Goal: Information Seeking & Learning: Learn about a topic

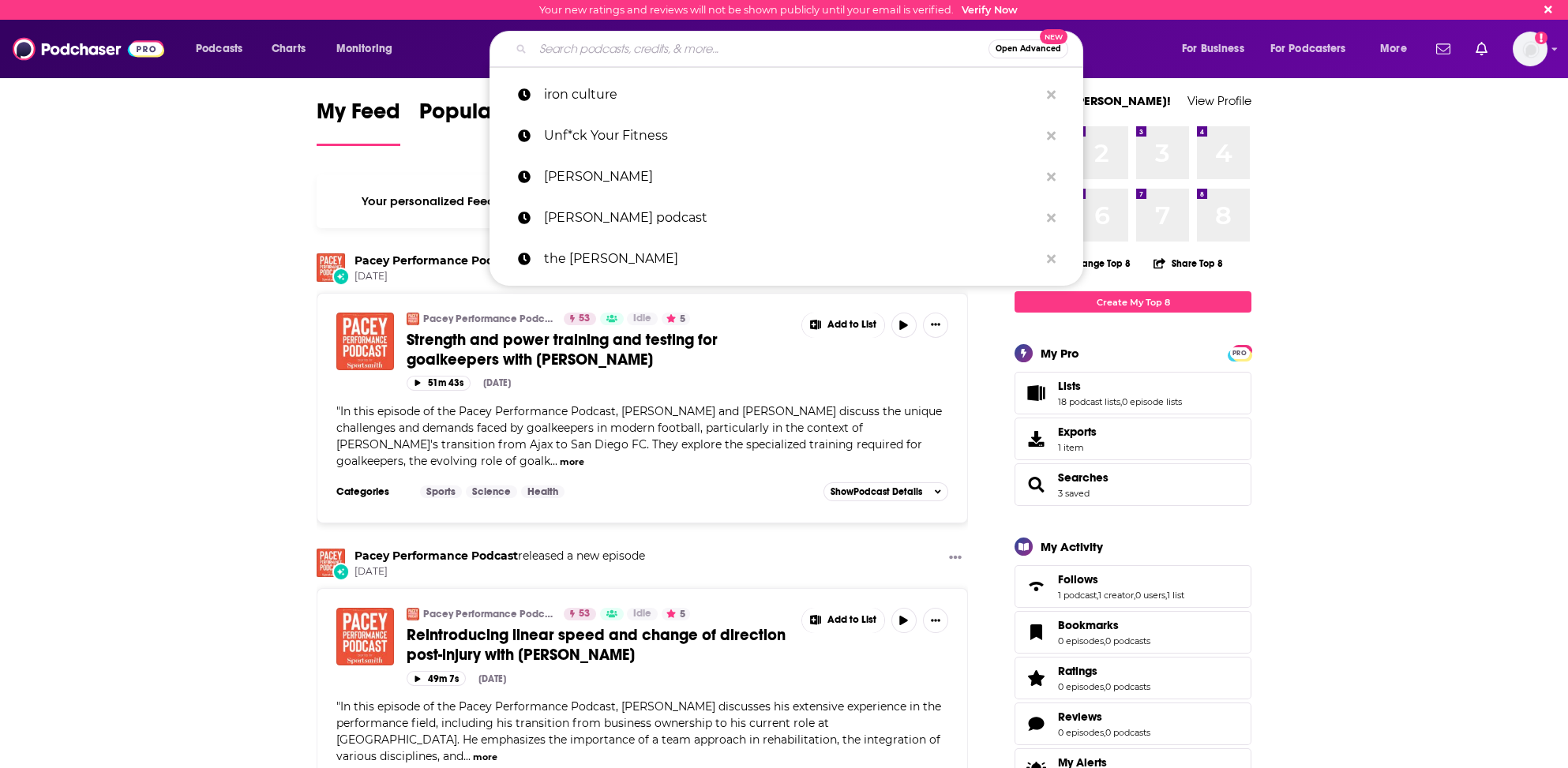
click at [565, 48] on input "Search podcasts, credits, & more..." at bounding box center [761, 48] width 456 height 25
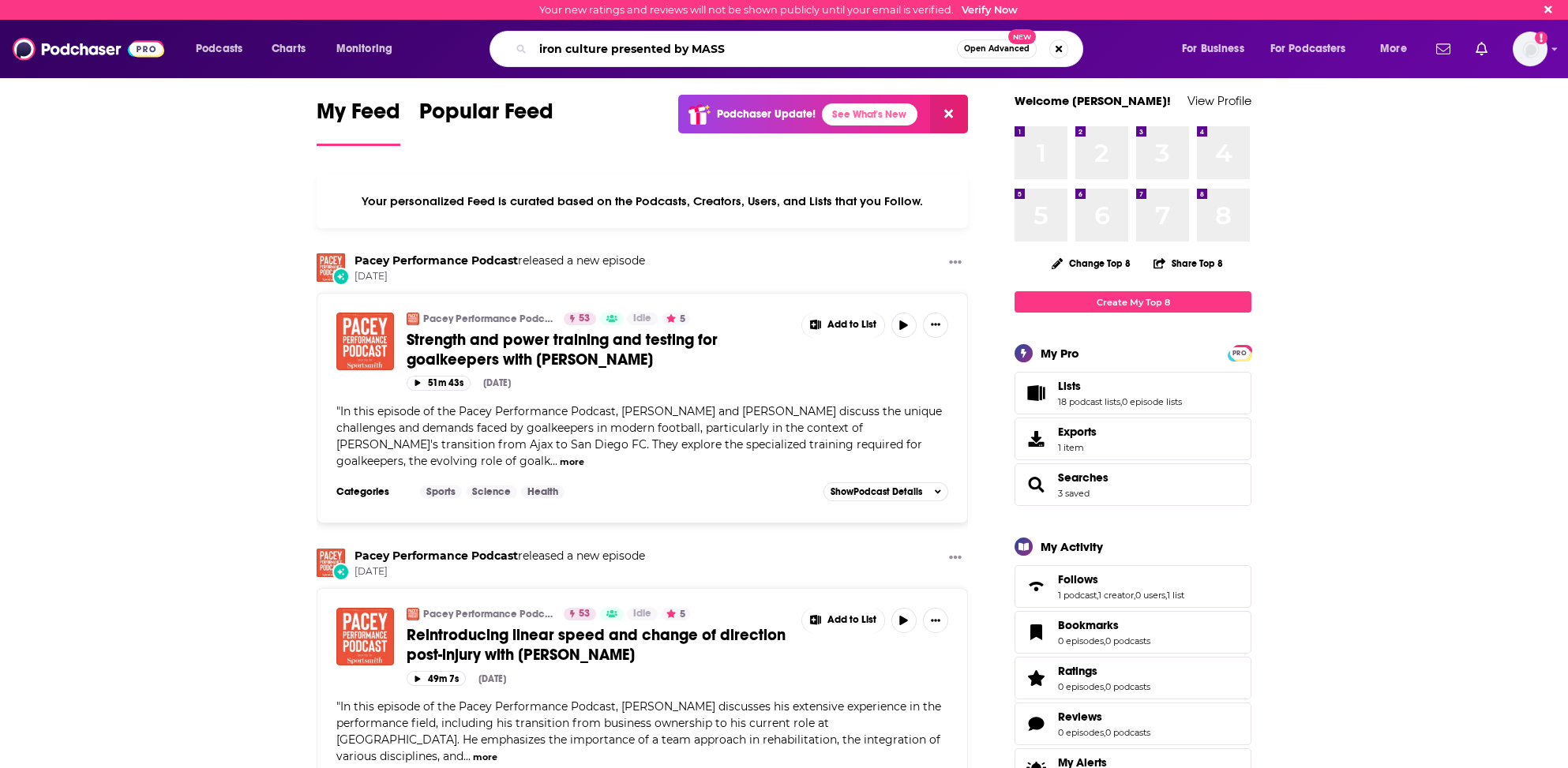
type input "iron culture presented by MASS"
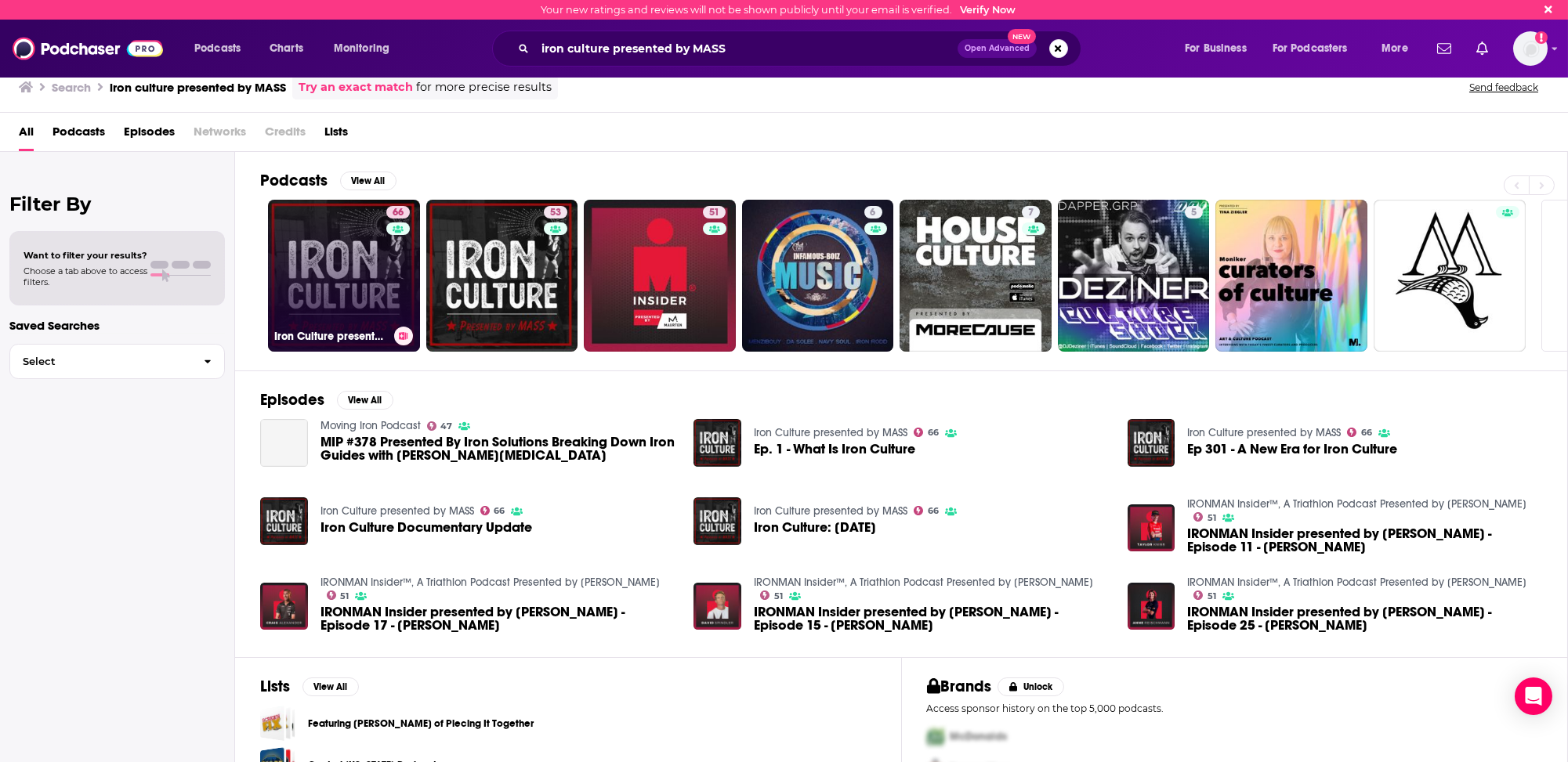
click at [315, 272] on link "66 Iron Culture presented by MASS" at bounding box center [344, 276] width 152 height 152
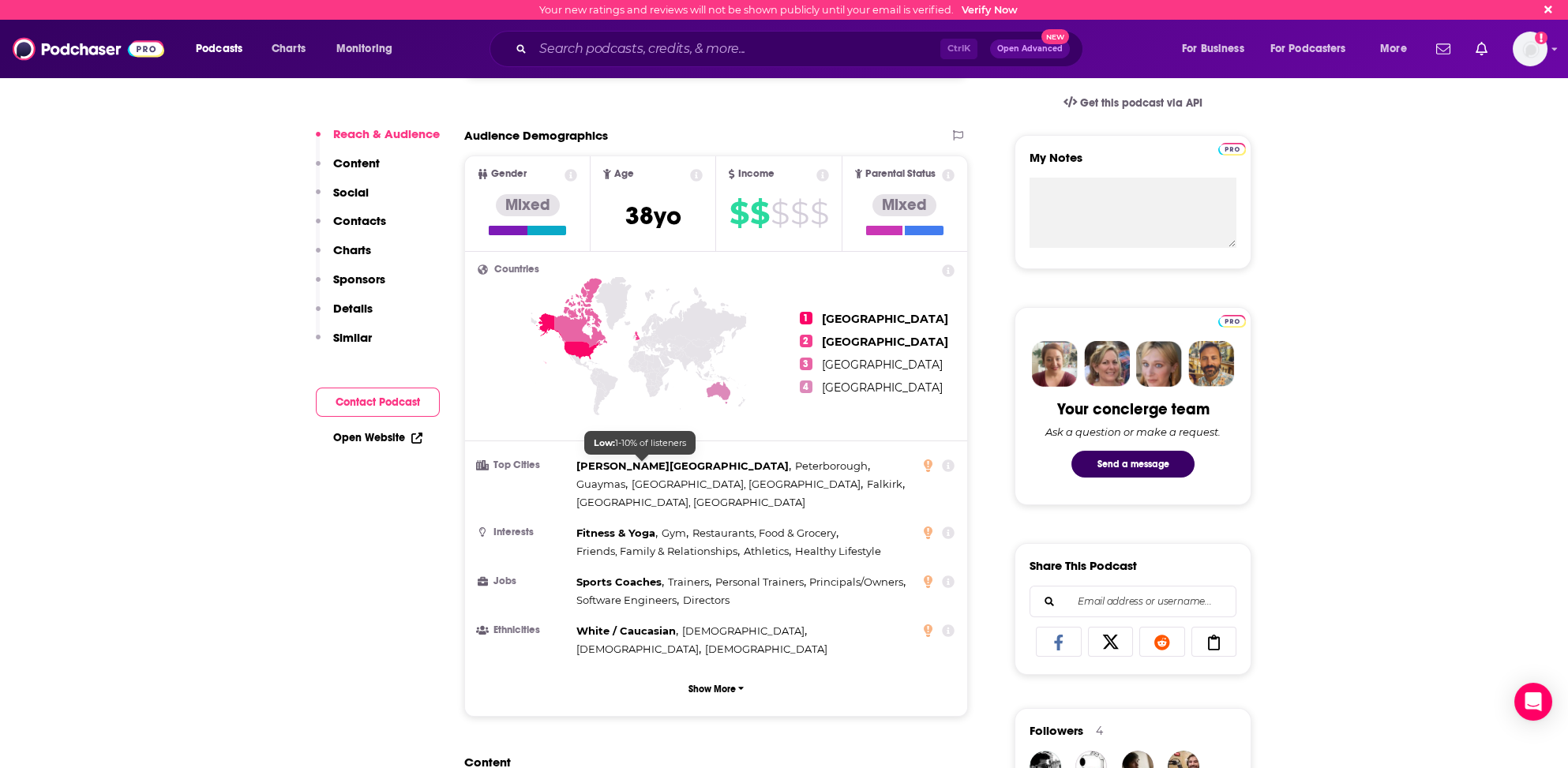
scroll to position [474, 0]
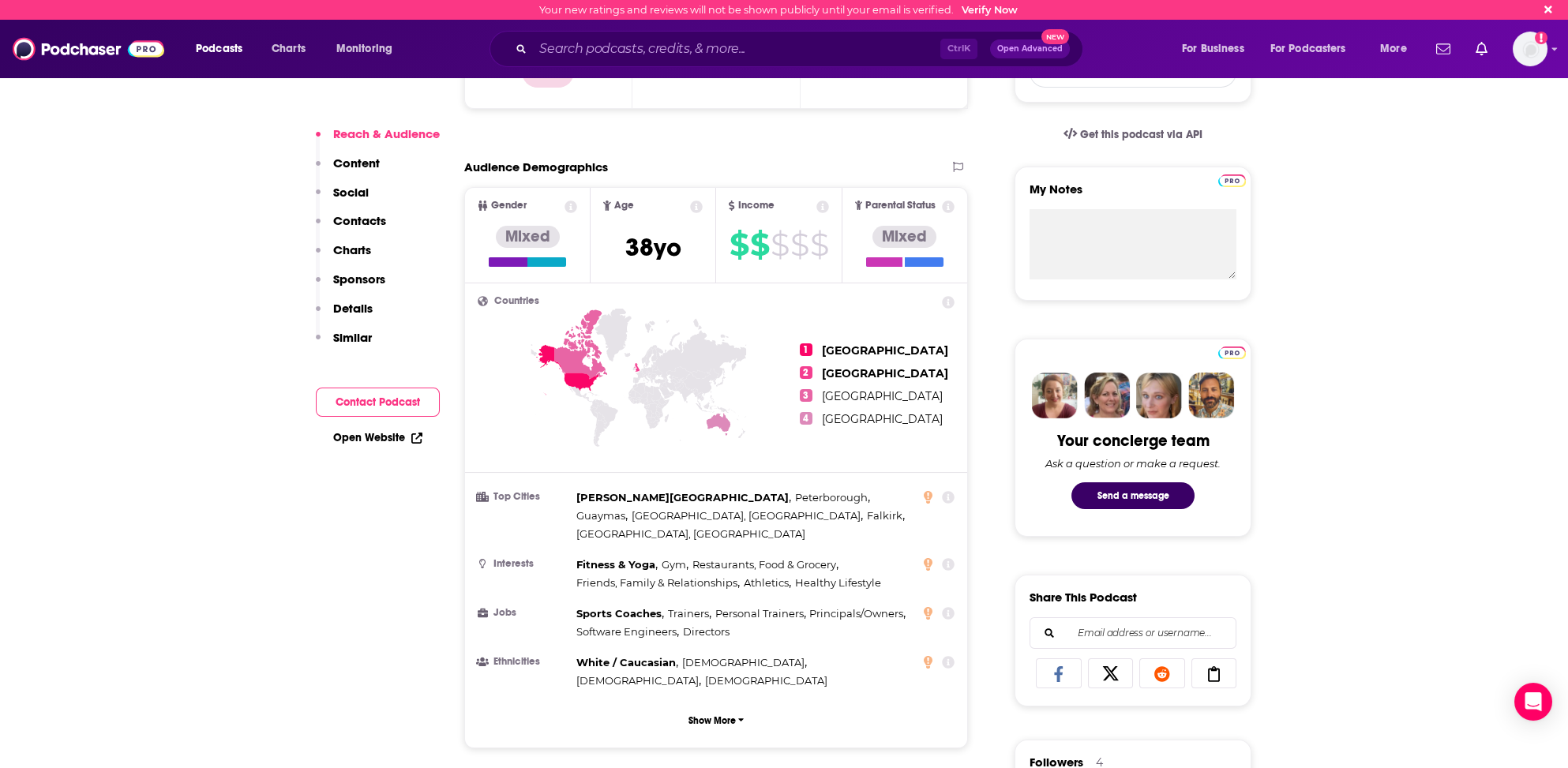
click at [373, 219] on p "Contacts" at bounding box center [360, 220] width 53 height 15
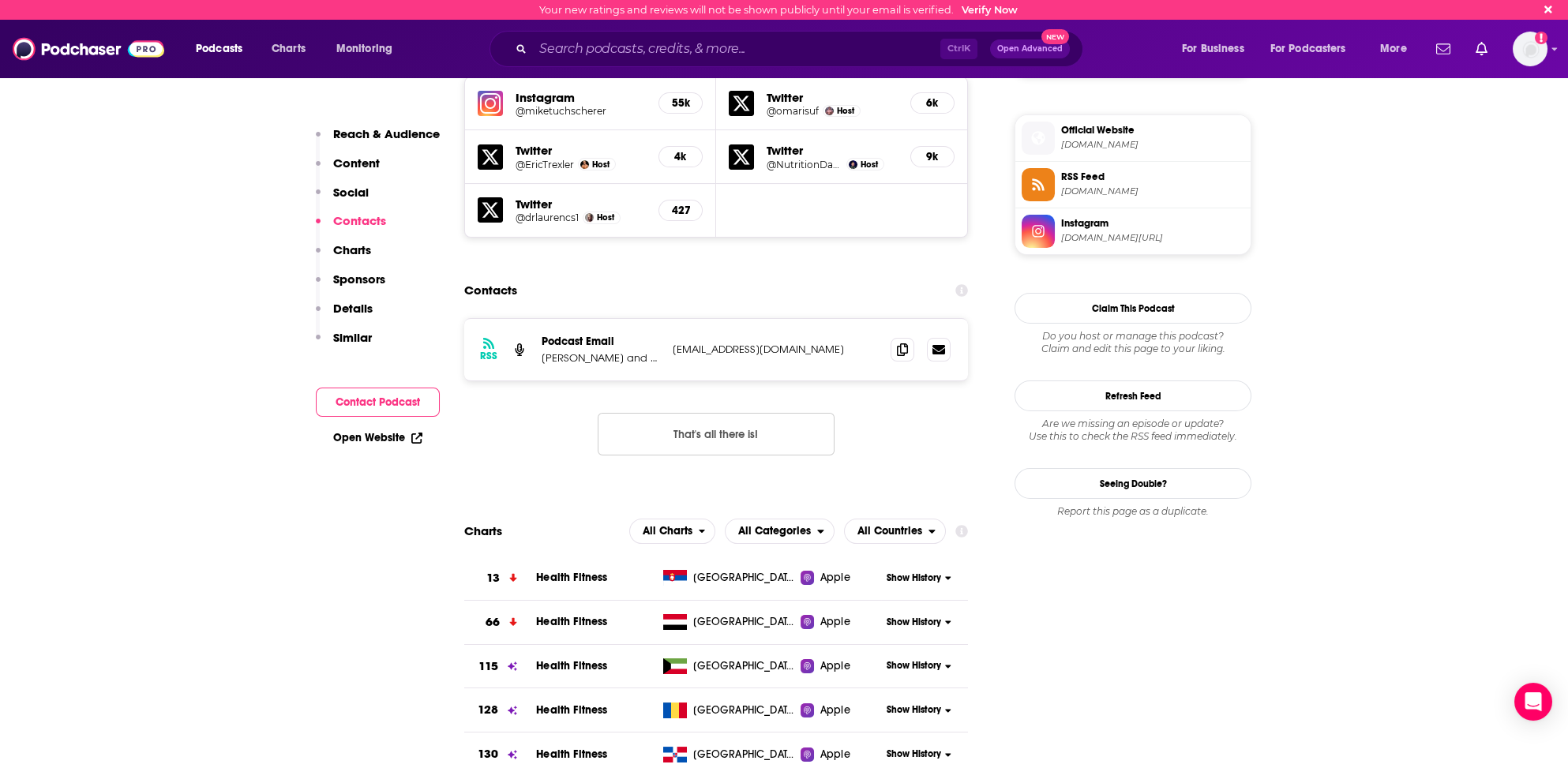
scroll to position [1390, 0]
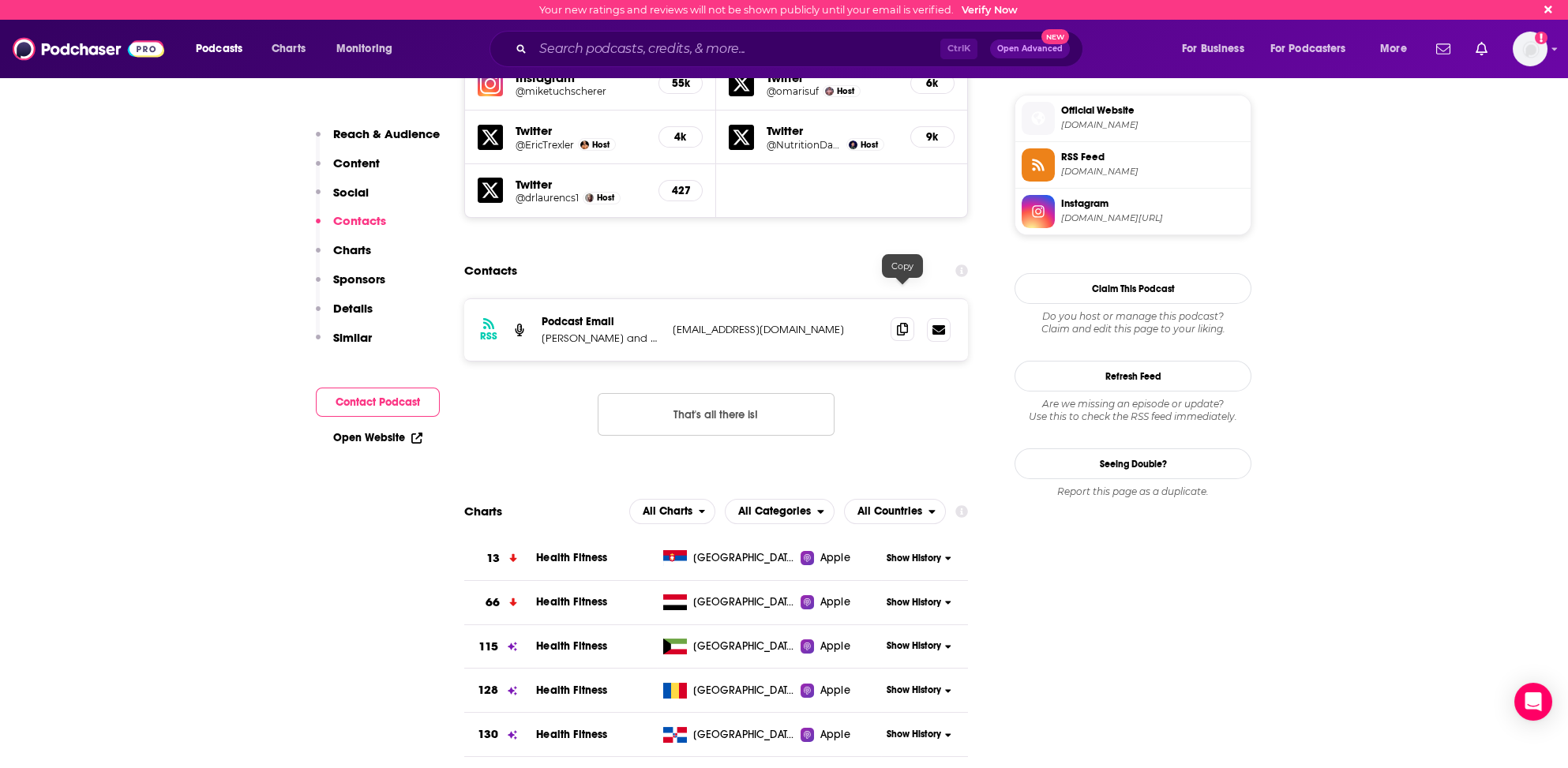
click at [903, 323] on icon at bounding box center [903, 329] width 11 height 13
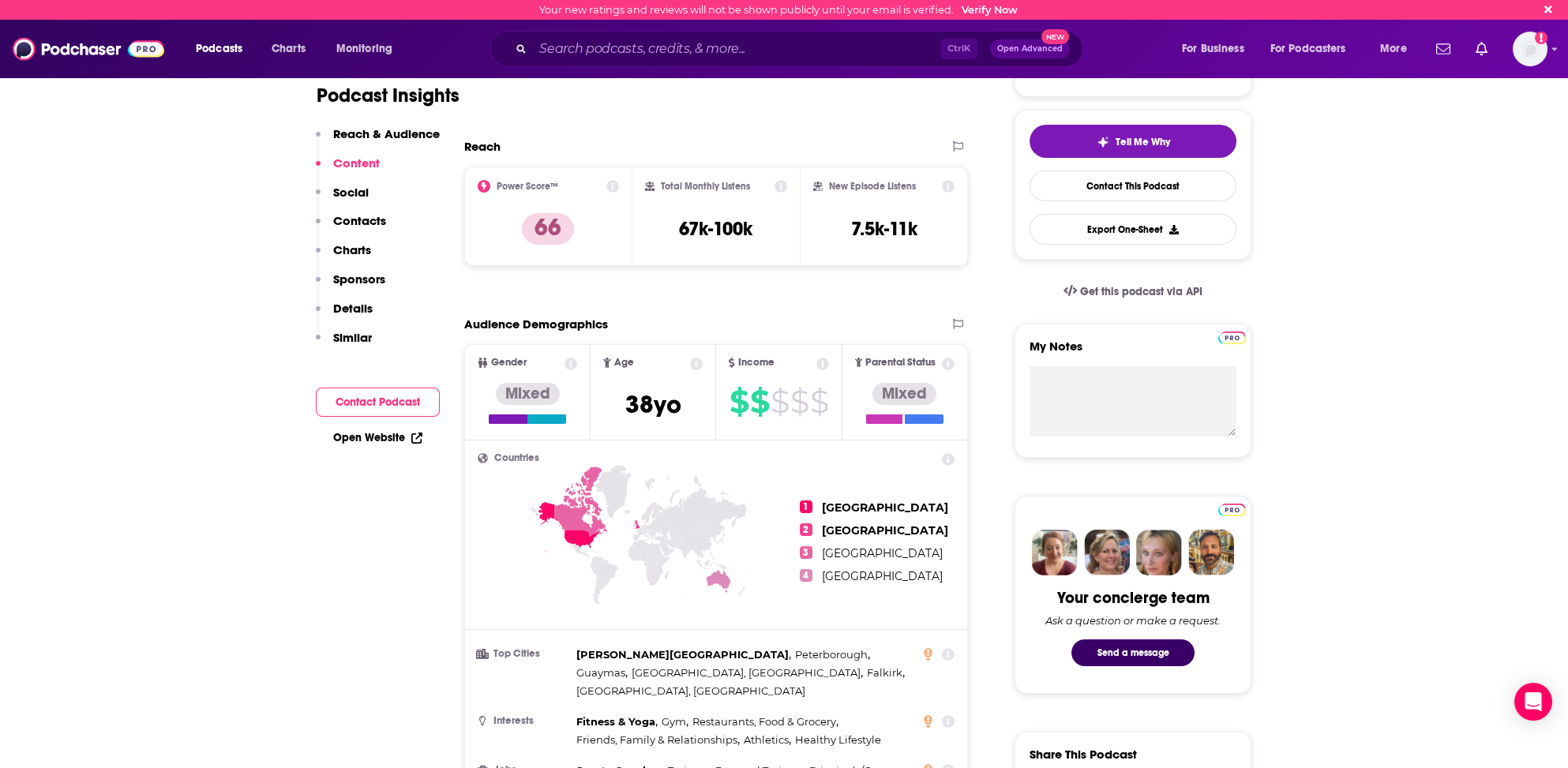
scroll to position [284, 0]
